Goal: Find specific page/section: Find specific page/section

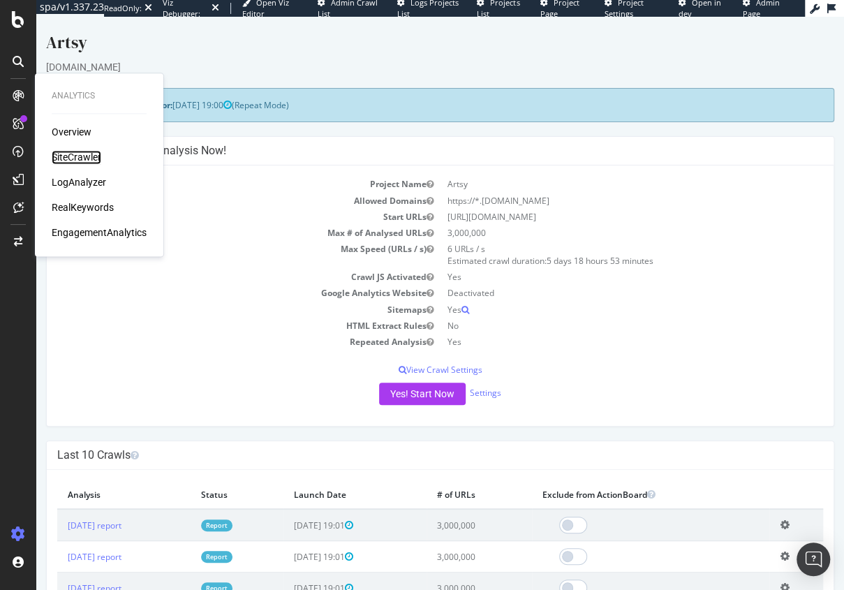
click at [63, 157] on div "SiteCrawler" at bounding box center [77, 157] width 50 height 14
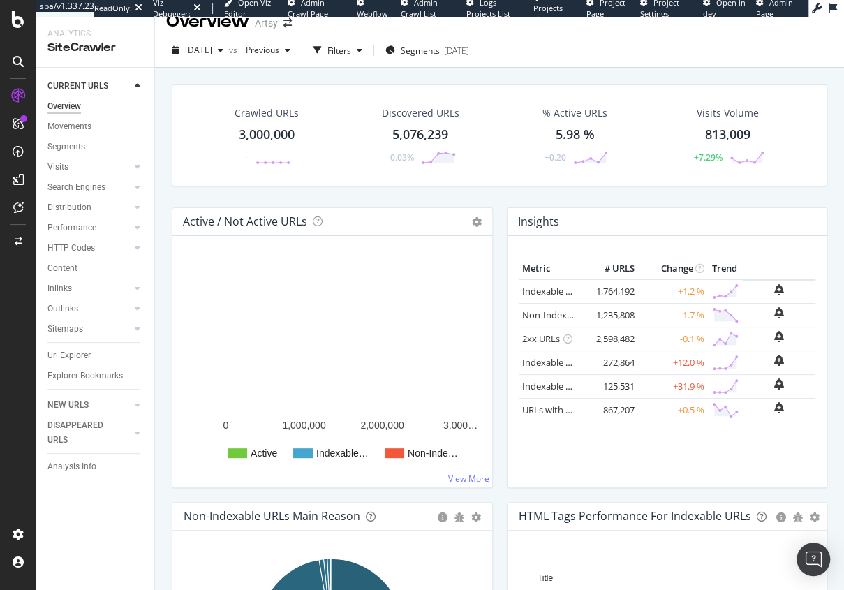
scroll to position [15, 0]
